Goal: Task Accomplishment & Management: Use online tool/utility

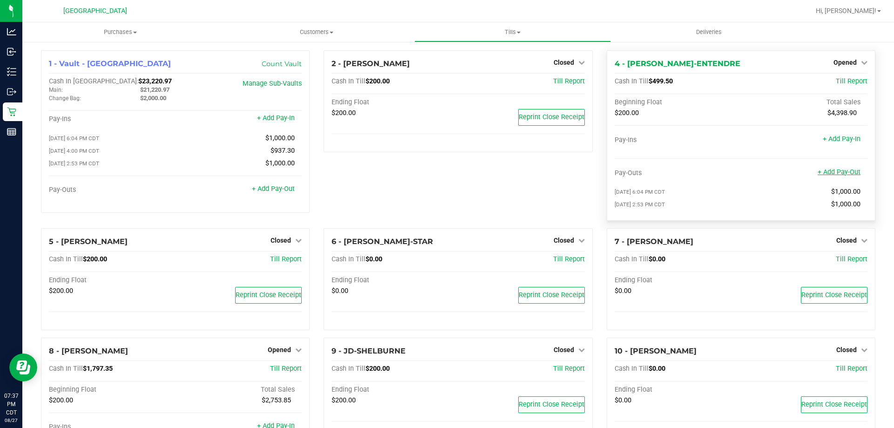
click at [827, 173] on link "+ Add Pay-Out" at bounding box center [839, 172] width 43 height 8
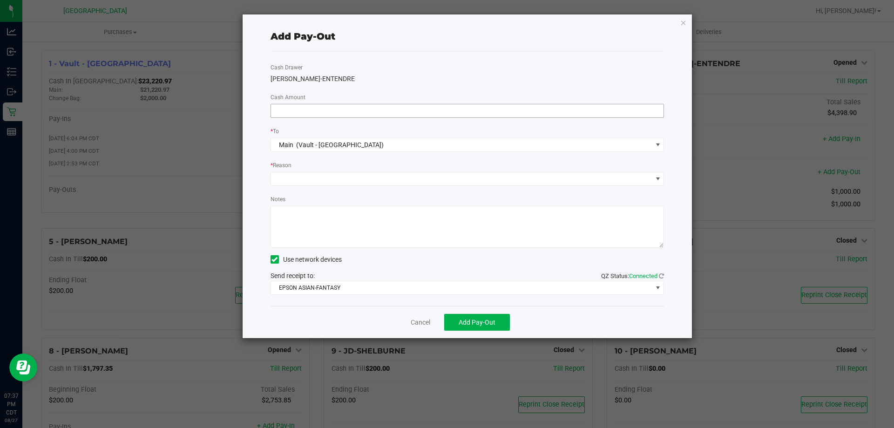
click at [314, 112] on input at bounding box center [467, 110] width 393 height 13
type input "$1,000.00"
click at [330, 180] on span at bounding box center [462, 178] width 382 height 13
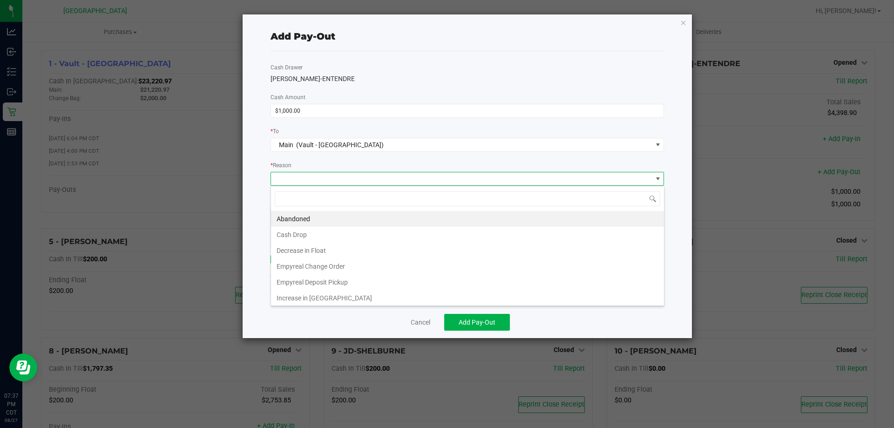
scroll to position [14, 394]
click at [313, 240] on li "Cash Drop" at bounding box center [467, 235] width 393 height 16
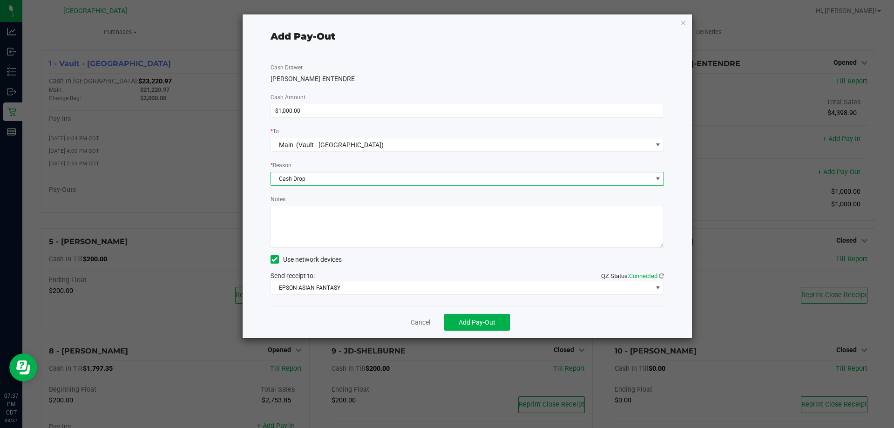
click at [313, 240] on textarea "Notes" at bounding box center [468, 227] width 394 height 42
type textarea "-KA"
click at [487, 325] on span "Add Pay-Out" at bounding box center [477, 322] width 37 height 7
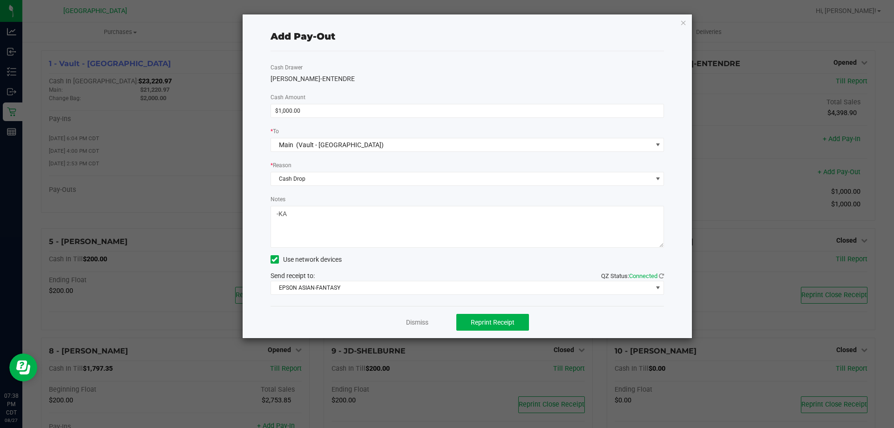
click at [424, 311] on div "Dismiss Reprint Receipt" at bounding box center [468, 322] width 394 height 32
click at [424, 325] on link "Dismiss" at bounding box center [417, 323] width 22 height 10
